Goal: Information Seeking & Learning: Compare options

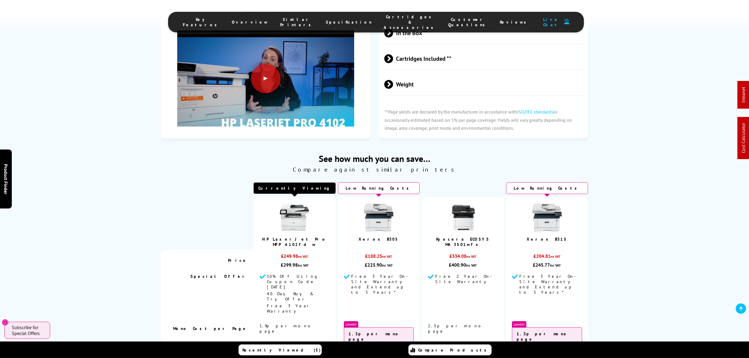
scroll to position [1180, 0]
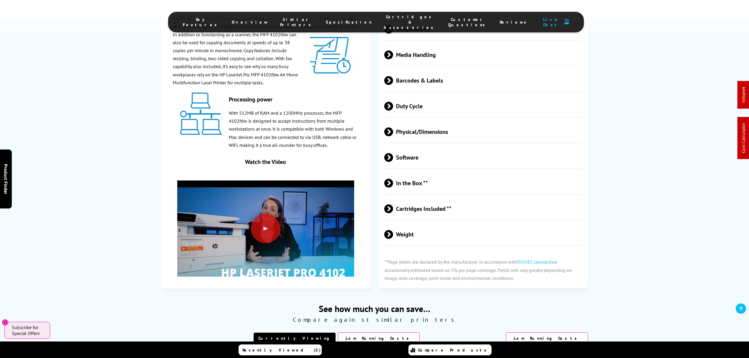
click at [438, 121] on span "Physical/Dimensions" at bounding box center [483, 132] width 198 height 22
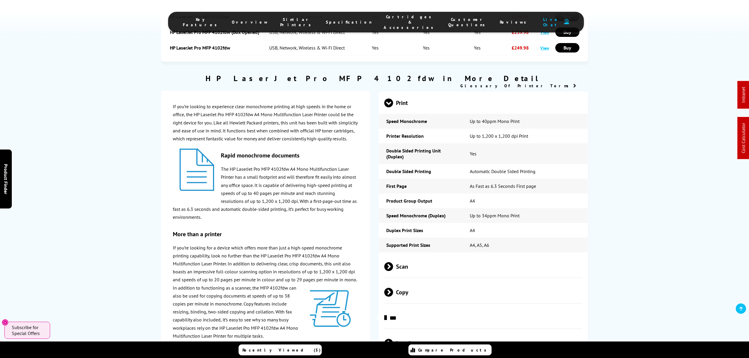
scroll to position [0, 0]
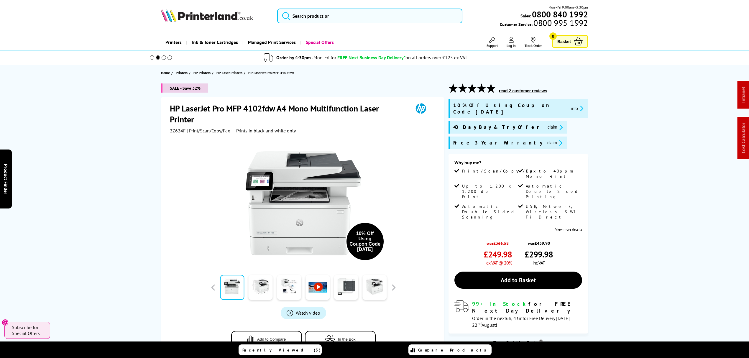
drag, startPoint x: 438, startPoint y: 145, endPoint x: 427, endPoint y: 28, distance: 116.7
click at [421, 14] on input "search" at bounding box center [369, 16] width 185 height 15
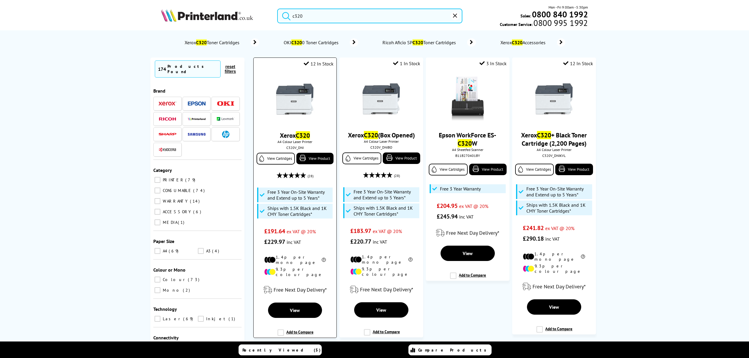
type input "c320"
click at [281, 93] on img at bounding box center [295, 99] width 44 height 44
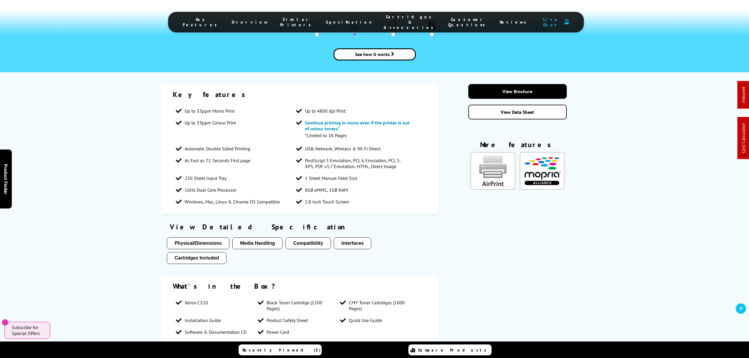
scroll to position [1337, 0]
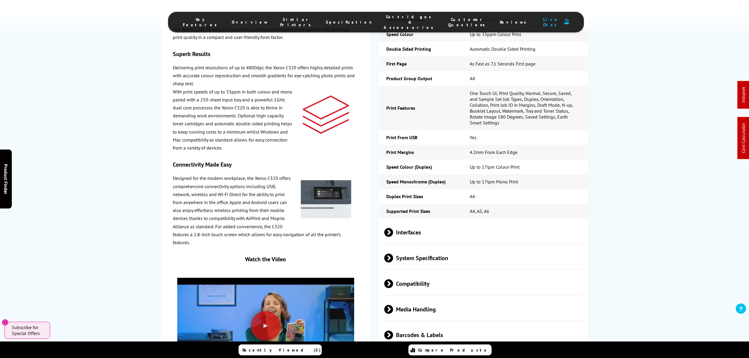
click at [425, 324] on span "Barcodes & Labels" at bounding box center [483, 335] width 198 height 22
drag, startPoint x: 428, startPoint y: 245, endPoint x: 436, endPoint y: 251, distance: 10.3
click at [428, 299] on span "Media Handling" at bounding box center [483, 310] width 198 height 22
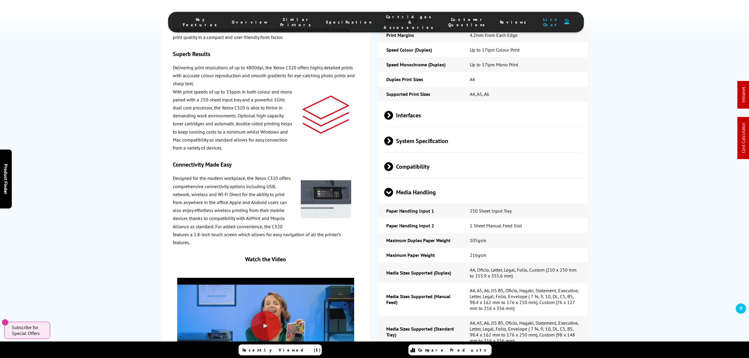
scroll to position [0, 0]
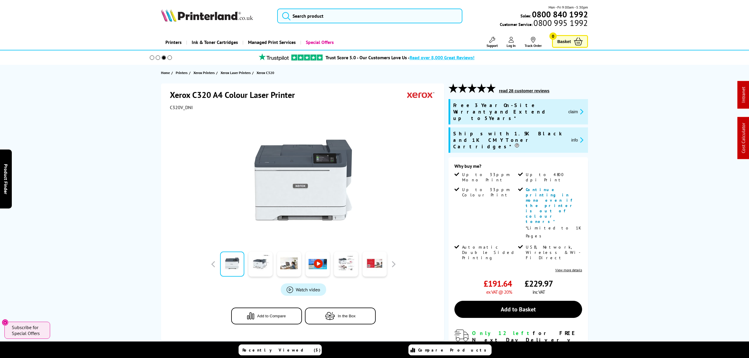
drag, startPoint x: 142, startPoint y: 235, endPoint x: 378, endPoint y: 0, distance: 333.6
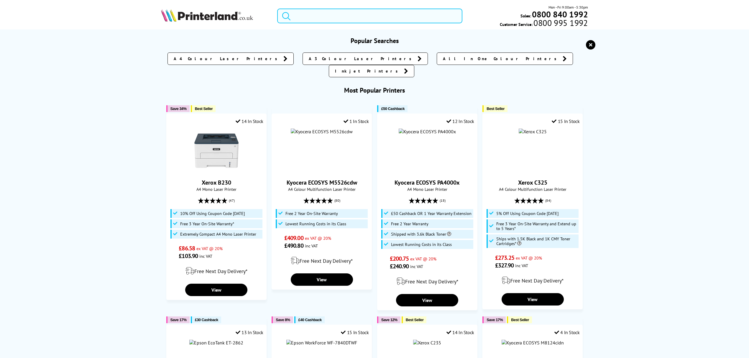
click at [315, 16] on input "search" at bounding box center [369, 16] width 185 height 15
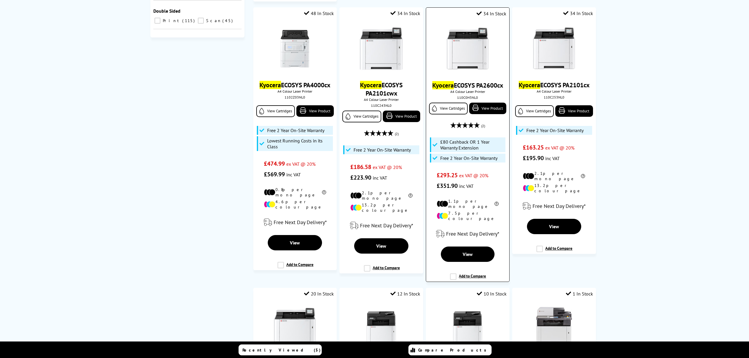
scroll to position [275, 0]
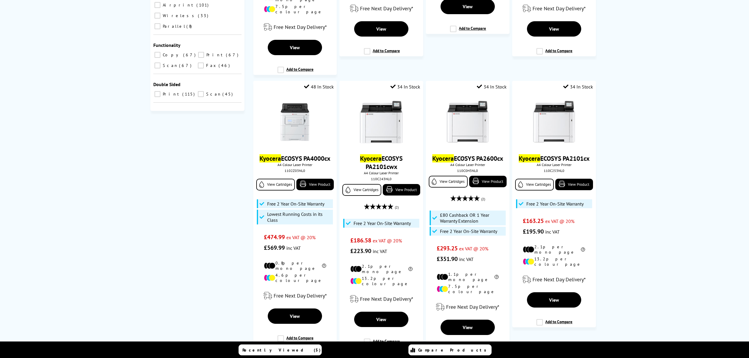
type input "kyocera a4 colour"
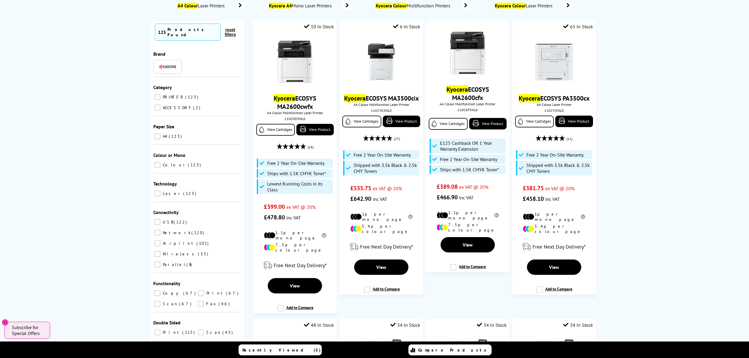
scroll to position [0, 0]
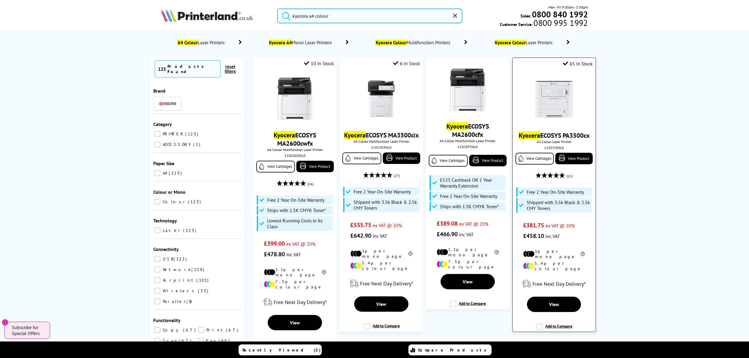
click at [558, 91] on img at bounding box center [554, 99] width 44 height 44
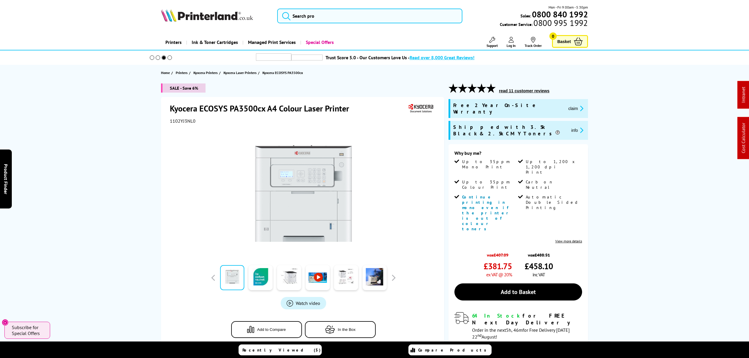
drag, startPoint x: 640, startPoint y: 273, endPoint x: 675, endPoint y: 44, distance: 231.6
drag, startPoint x: 671, startPoint y: 259, endPoint x: 647, endPoint y: 76, distance: 184.4
drag, startPoint x: 120, startPoint y: 259, endPoint x: 118, endPoint y: 78, distance: 180.9
drag, startPoint x: 125, startPoint y: 268, endPoint x: 125, endPoint y: 47, distance: 221.3
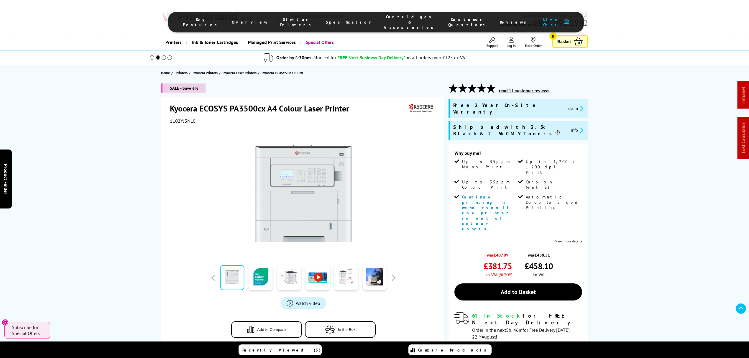
drag, startPoint x: 664, startPoint y: 185, endPoint x: 607, endPoint y: 43, distance: 153.6
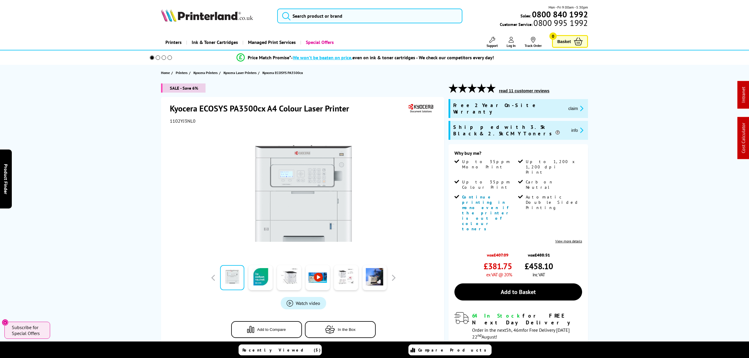
click at [182, 119] on span "1102YJ3NL0" at bounding box center [183, 121] width 26 height 6
copy span "1102YJ3NL0"
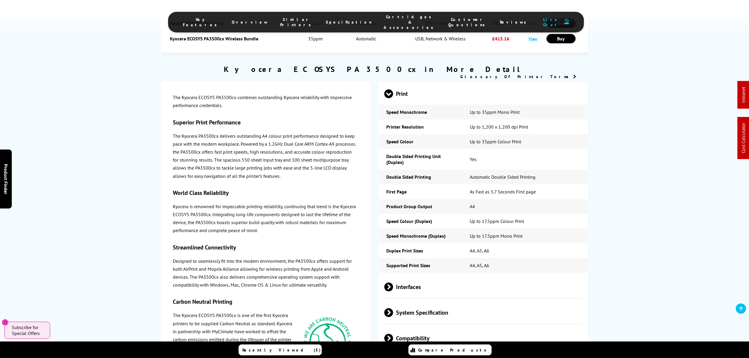
scroll to position [905, 0]
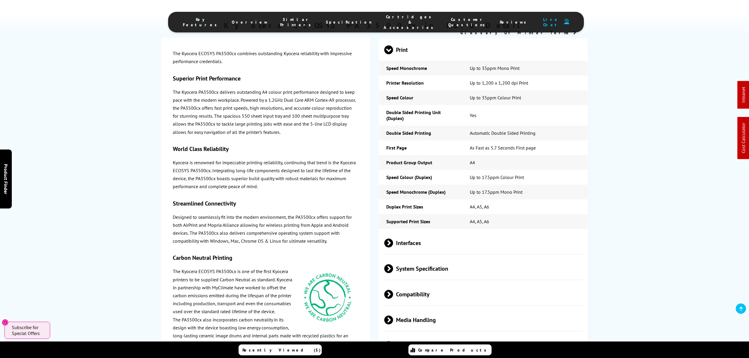
click at [441, 309] on span "Media Handling" at bounding box center [483, 320] width 198 height 22
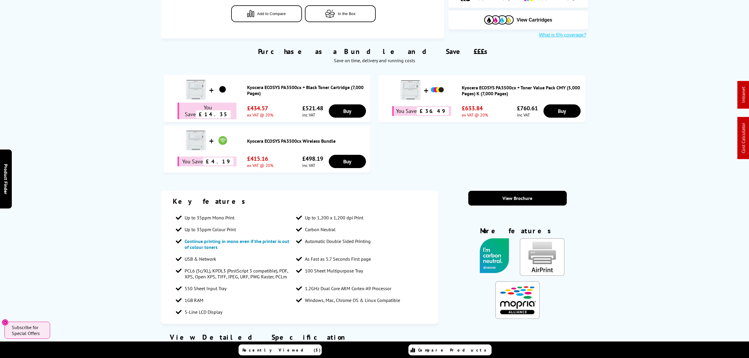
scroll to position [0, 0]
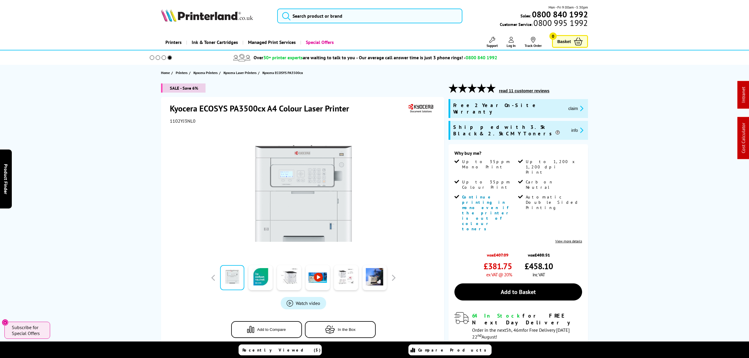
drag, startPoint x: 417, startPoint y: 268, endPoint x: 399, endPoint y: 67, distance: 201.4
click at [378, 18] on input "search" at bounding box center [369, 16] width 185 height 15
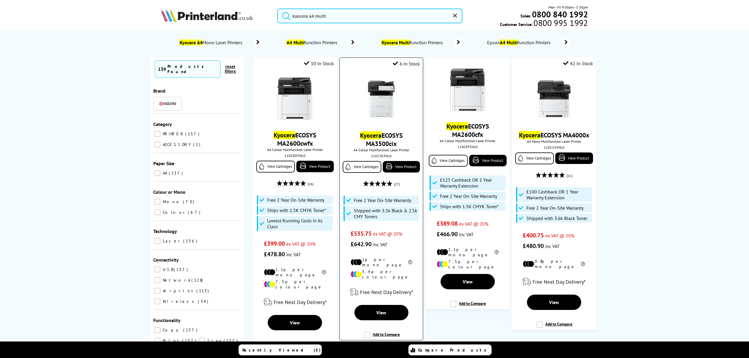
type input "kyocera a4 multi"
click at [383, 103] on img at bounding box center [381, 99] width 44 height 44
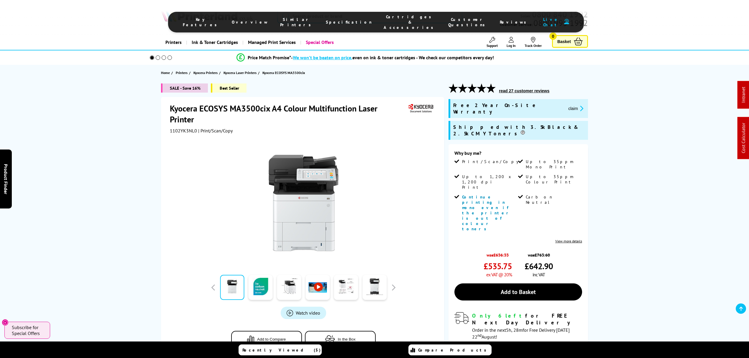
drag, startPoint x: 641, startPoint y: 281, endPoint x: 616, endPoint y: 51, distance: 232.0
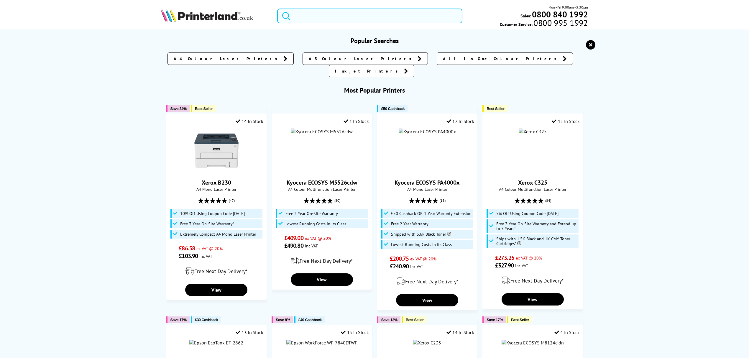
click at [385, 18] on input "search" at bounding box center [369, 16] width 185 height 15
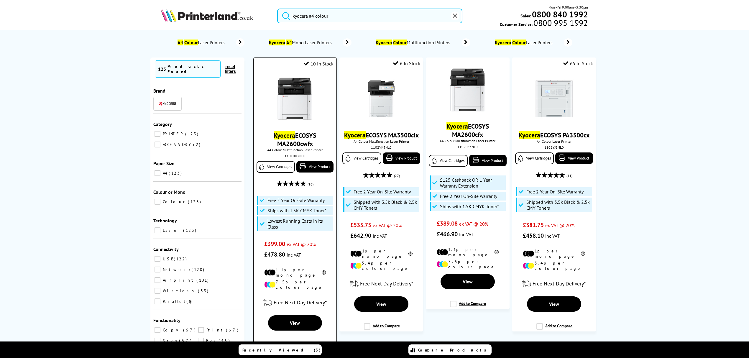
type input "kyocera a4 colour"
click at [287, 98] on img at bounding box center [295, 99] width 44 height 44
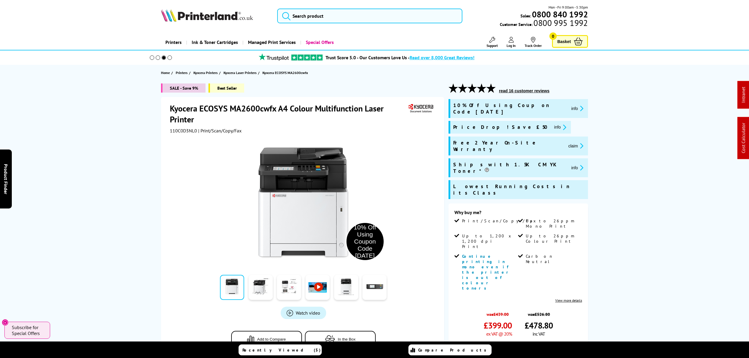
drag, startPoint x: 633, startPoint y: 264, endPoint x: 356, endPoint y: 89, distance: 328.0
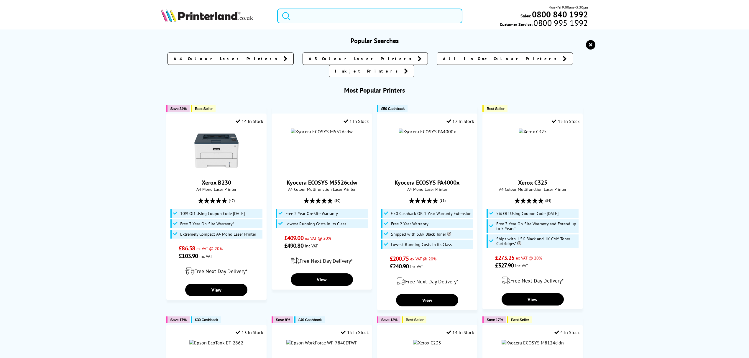
click at [365, 19] on input "search" at bounding box center [369, 16] width 185 height 15
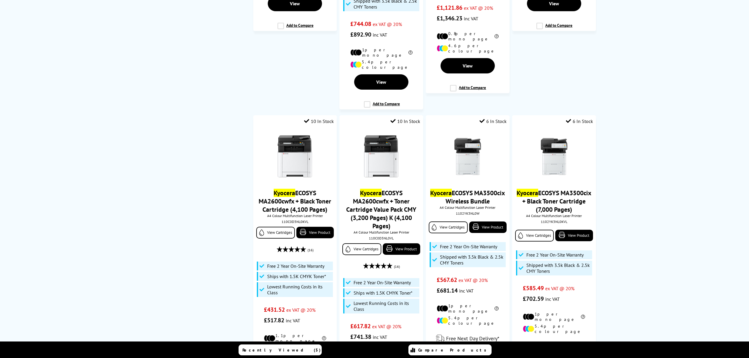
scroll to position [1101, 0]
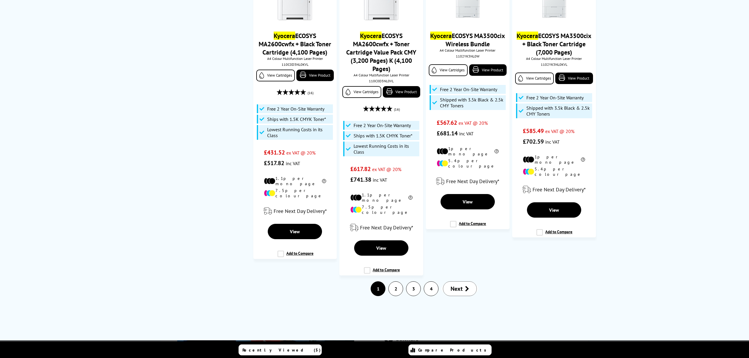
click at [391, 282] on link "2" at bounding box center [396, 289] width 14 height 14
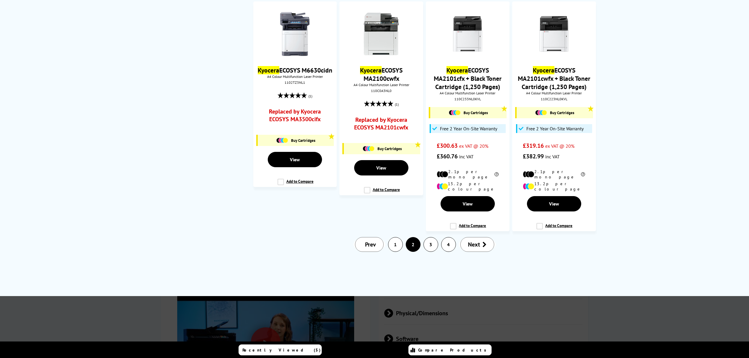
scroll to position [0, 0]
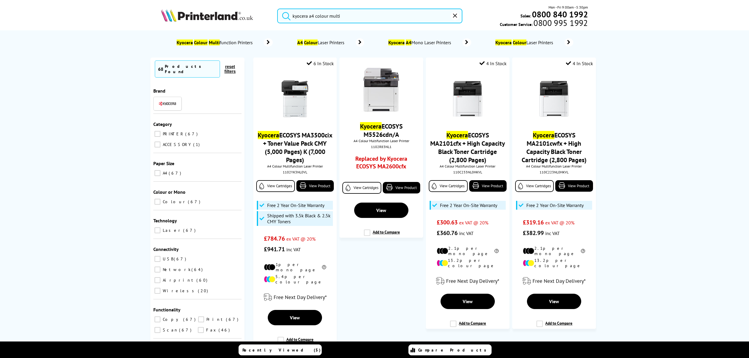
drag, startPoint x: 658, startPoint y: 254, endPoint x: 689, endPoint y: -3, distance: 258.6
drag, startPoint x: 351, startPoint y: 13, endPoint x: 201, endPoint y: 25, distance: 150.7
click at [201, 25] on div "kyocera a4 colour multi Mon - Fri 9:00am - 5:30pm Sales: 0800 840 1992 Customer…" at bounding box center [375, 17] width 472 height 26
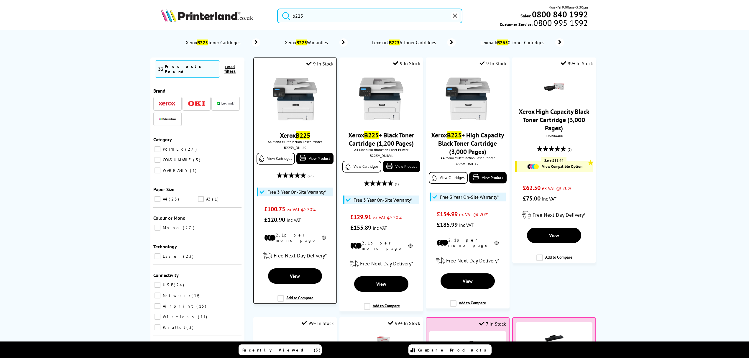
type input "b225"
click at [298, 100] on img at bounding box center [295, 99] width 44 height 44
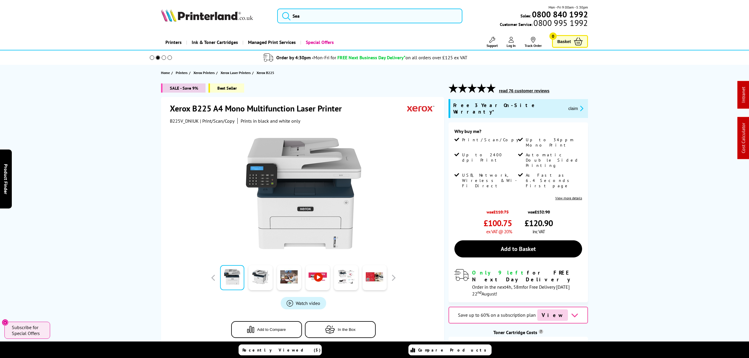
click at [522, 89] on button "read 76 customer reviews" at bounding box center [524, 90] width 54 height 5
drag, startPoint x: 642, startPoint y: 268, endPoint x: 565, endPoint y: 14, distance: 265.1
click at [567, 105] on button "claim" at bounding box center [576, 108] width 19 height 7
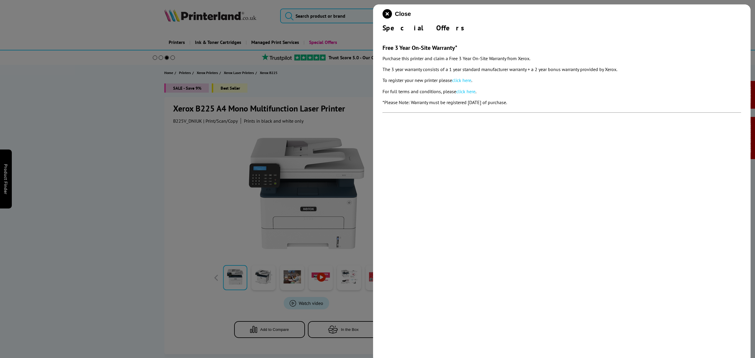
drag, startPoint x: 529, startPoint y: 100, endPoint x: 381, endPoint y: 50, distance: 155.7
click at [381, 50] on div "Close Special Offers Free 3 Year On-Site Warranty* Purchase this printer and cl…" at bounding box center [562, 183] width 378 height 358
copy section "Free 3 Year On-Site Warranty* Purchase this printer and claim a Free 3 Year On-…"
drag, startPoint x: 386, startPoint y: 11, endPoint x: 22, endPoint y: 130, distance: 383.4
click at [387, 12] on icon "close modal" at bounding box center [387, 13] width 9 height 9
